Goal: Task Accomplishment & Management: Use online tool/utility

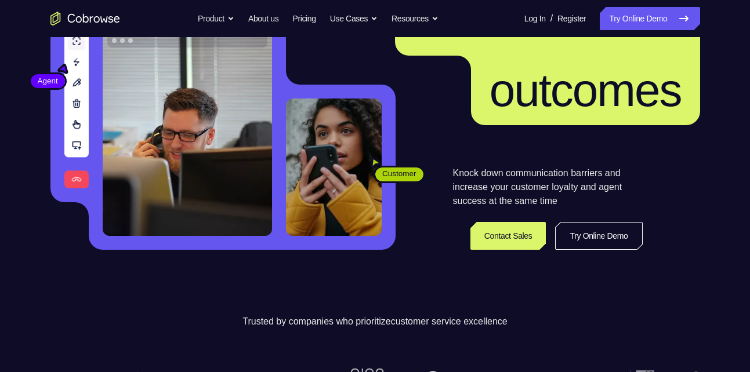
scroll to position [146, 0]
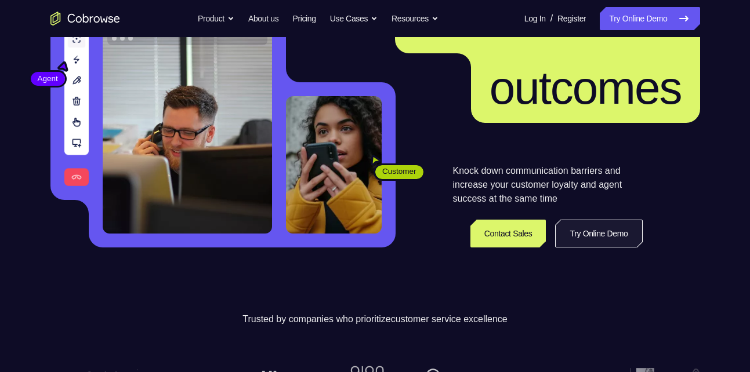
click at [584, 239] on link "Try Online Demo" at bounding box center [598, 234] width 87 height 28
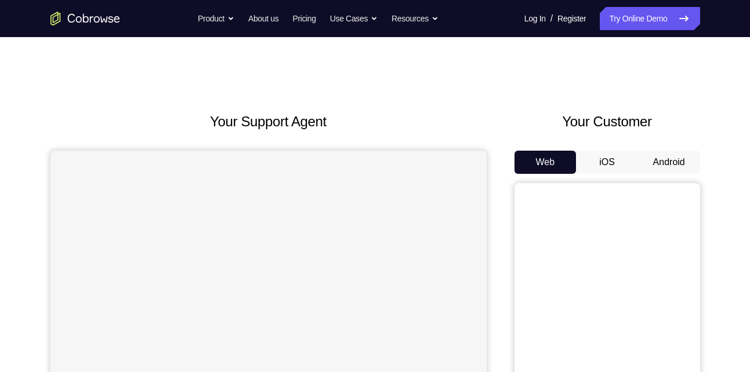
click at [677, 171] on button "Android" at bounding box center [669, 162] width 62 height 23
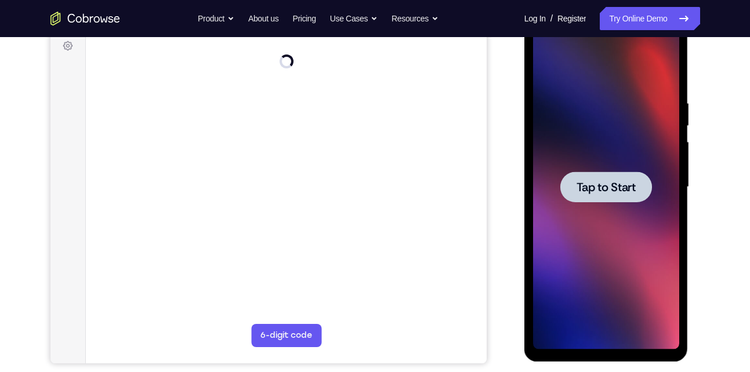
click at [595, 176] on div at bounding box center [606, 187] width 92 height 31
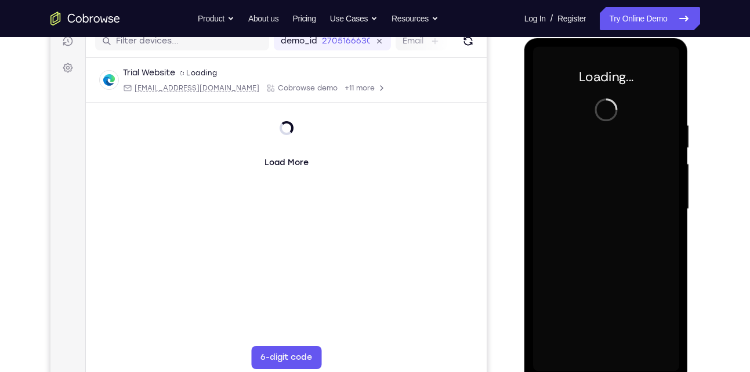
scroll to position [158, 0]
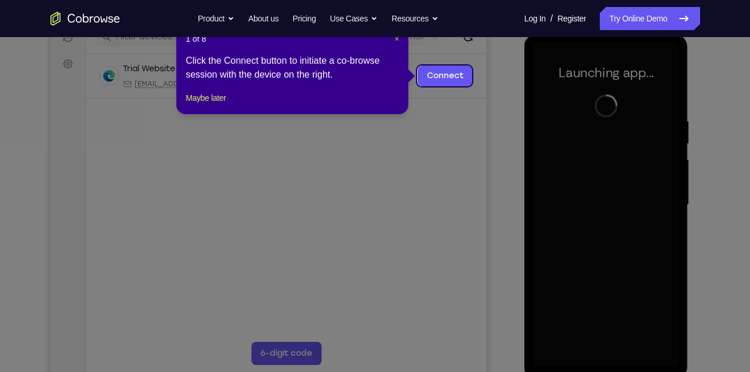
click at [396, 38] on span "×" at bounding box center [396, 38] width 5 height 9
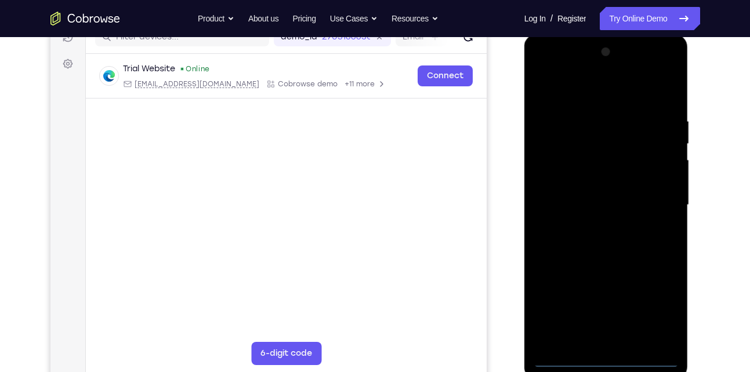
scroll to position [162, 0]
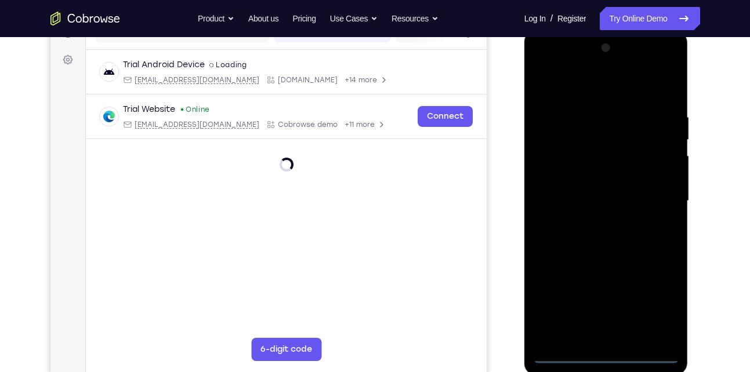
click at [600, 352] on div at bounding box center [606, 201] width 146 height 325
click at [657, 311] on div at bounding box center [606, 201] width 146 height 325
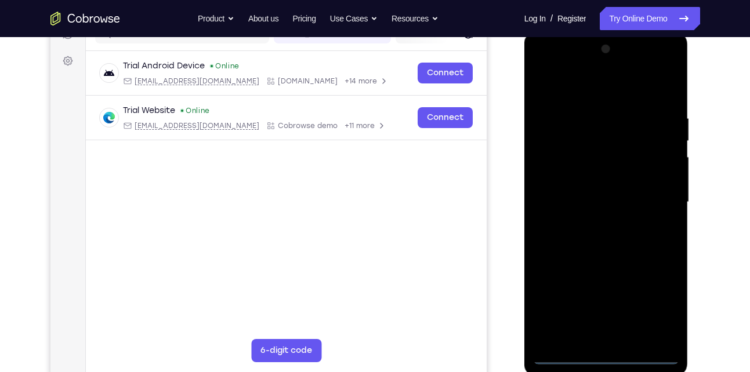
scroll to position [161, 0]
click at [596, 86] on div at bounding box center [606, 201] width 146 height 325
click at [662, 202] on div at bounding box center [606, 201] width 146 height 325
click at [592, 222] on div at bounding box center [606, 201] width 146 height 325
click at [603, 190] on div at bounding box center [606, 201] width 146 height 325
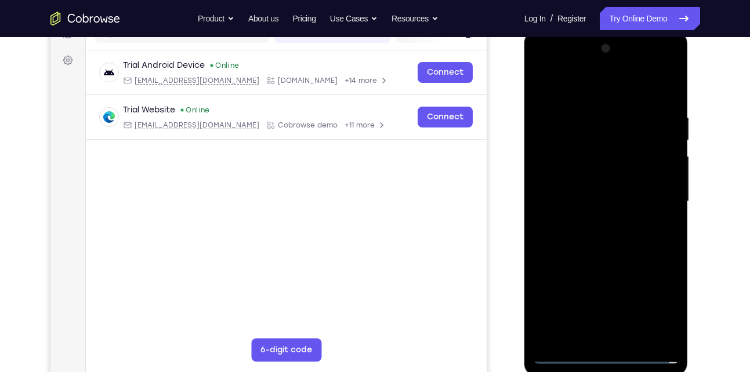
click at [605, 183] on div at bounding box center [606, 201] width 146 height 325
click at [603, 201] on div at bounding box center [606, 201] width 146 height 325
click at [594, 251] on div at bounding box center [606, 201] width 146 height 325
drag, startPoint x: 607, startPoint y: 95, endPoint x: 584, endPoint y: 13, distance: 85.2
click at [584, 31] on html "Online web based iOS Simulators and Android Emulators. Run iPhone, iPad, Mobile…" at bounding box center [606, 205] width 165 height 348
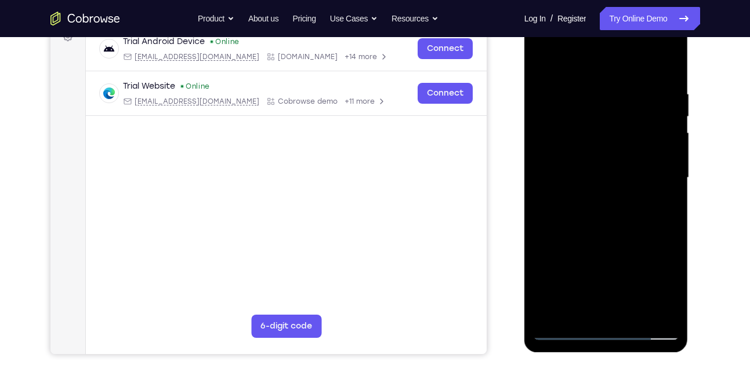
scroll to position [186, 0]
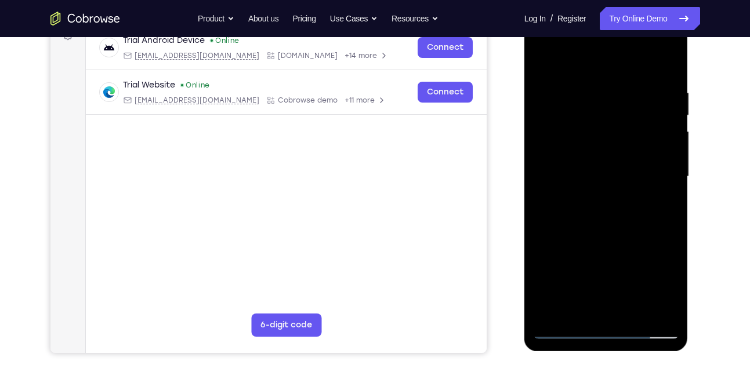
drag, startPoint x: 655, startPoint y: 171, endPoint x: 682, endPoint y: 83, distance: 91.4
click at [682, 83] on div at bounding box center [606, 179] width 164 height 346
drag, startPoint x: 623, startPoint y: 248, endPoint x: 625, endPoint y: 122, distance: 125.3
click at [625, 122] on div at bounding box center [606, 177] width 146 height 325
click at [640, 314] on div at bounding box center [606, 177] width 146 height 325
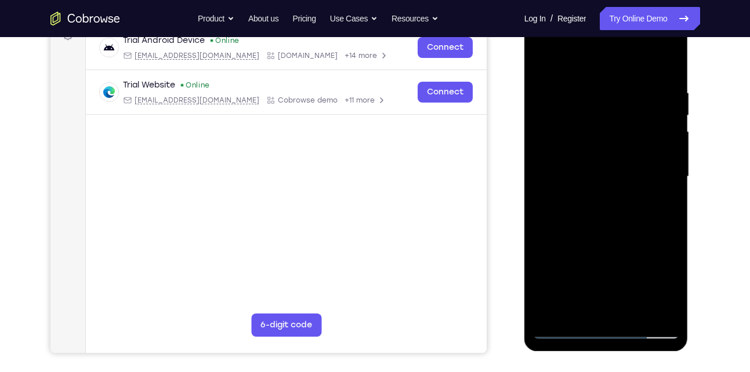
click at [618, 236] on div at bounding box center [606, 177] width 146 height 325
click at [671, 118] on div at bounding box center [606, 177] width 146 height 325
click at [670, 117] on div at bounding box center [606, 177] width 146 height 325
click at [564, 330] on div at bounding box center [606, 177] width 146 height 325
drag, startPoint x: 573, startPoint y: 189, endPoint x: 564, endPoint y: 315, distance: 126.1
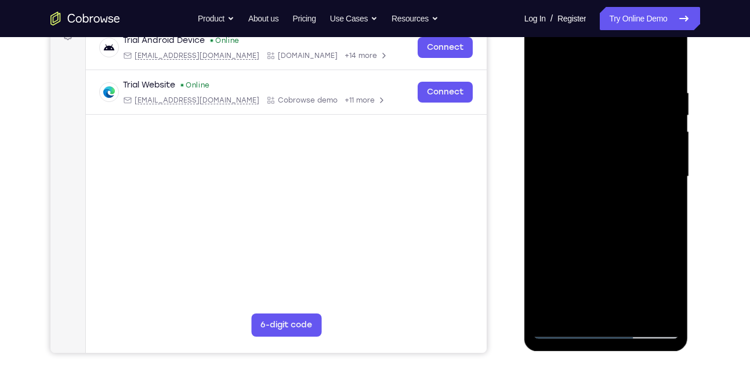
click at [564, 315] on div at bounding box center [606, 177] width 146 height 325
click at [628, 77] on div at bounding box center [606, 177] width 146 height 325
click at [662, 63] on div at bounding box center [606, 177] width 146 height 325
drag, startPoint x: 625, startPoint y: 88, endPoint x: 473, endPoint y: 89, distance: 151.4
click at [524, 89] on html "Online web based iOS Simulators and Android Emulators. Run iPhone, iPad, Mobile…" at bounding box center [606, 180] width 165 height 348
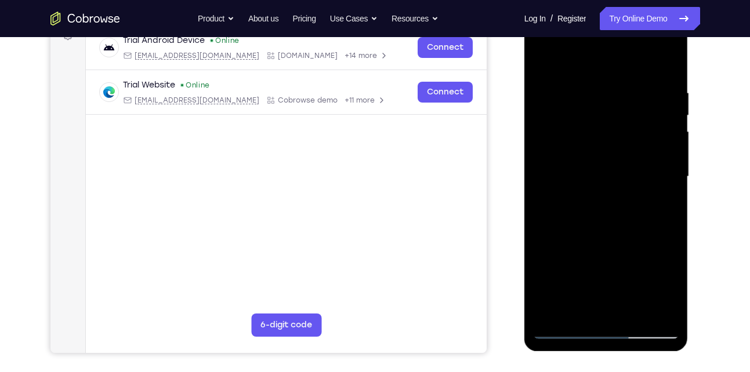
click at [609, 92] on div at bounding box center [606, 177] width 146 height 325
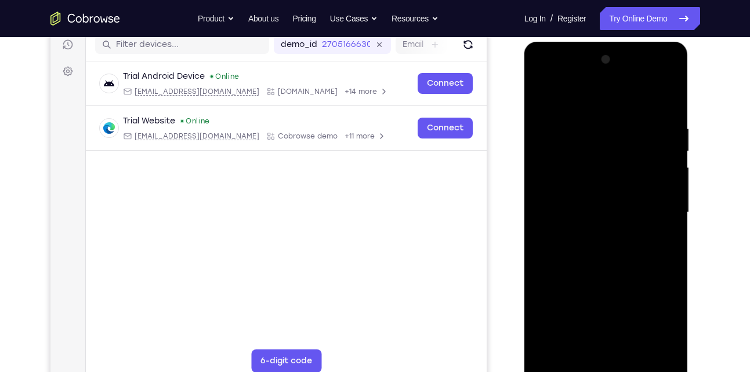
scroll to position [150, 0]
click at [666, 100] on div at bounding box center [606, 213] width 146 height 325
click at [666, 98] on div at bounding box center [606, 213] width 146 height 325
drag, startPoint x: 621, startPoint y: 141, endPoint x: 594, endPoint y: 236, distance: 98.2
click at [594, 236] on div at bounding box center [606, 213] width 146 height 325
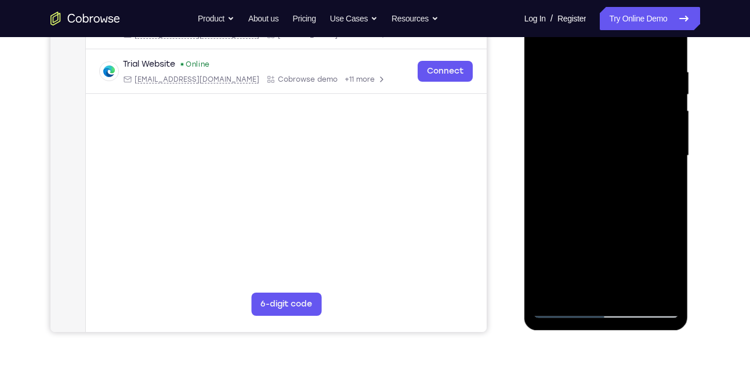
scroll to position [208, 0]
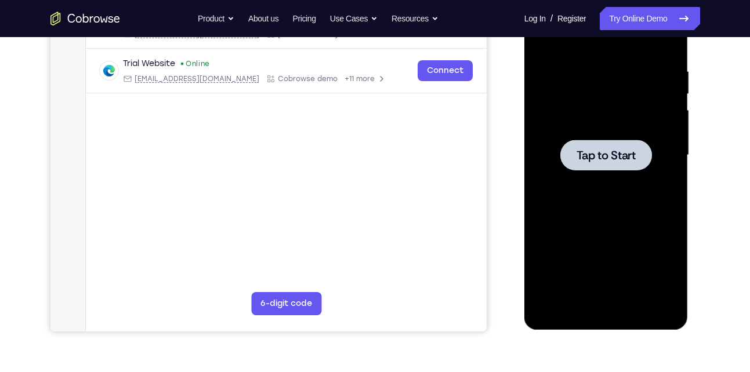
click at [595, 141] on div at bounding box center [606, 155] width 92 height 31
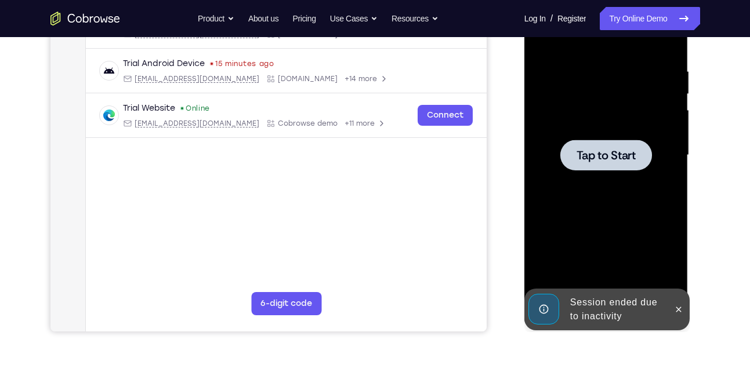
click at [585, 144] on div at bounding box center [606, 155] width 92 height 31
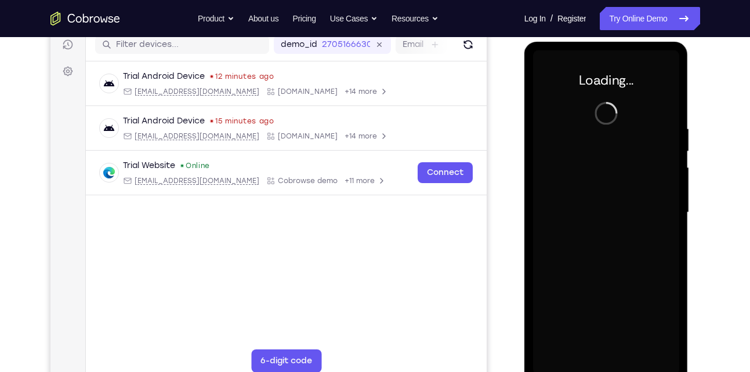
scroll to position [149, 0]
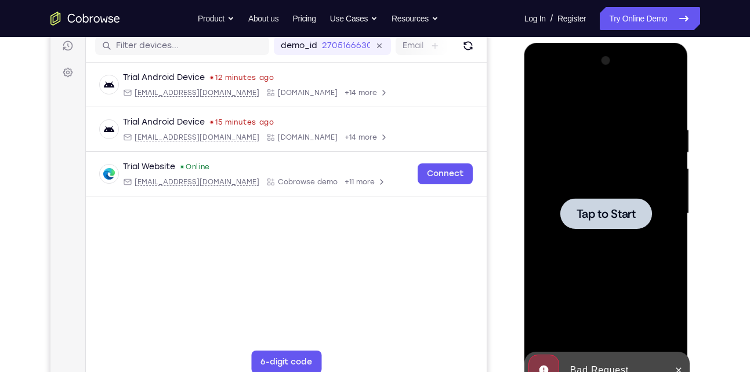
click at [584, 204] on div at bounding box center [606, 213] width 92 height 31
